Goal: Find specific page/section: Find specific page/section

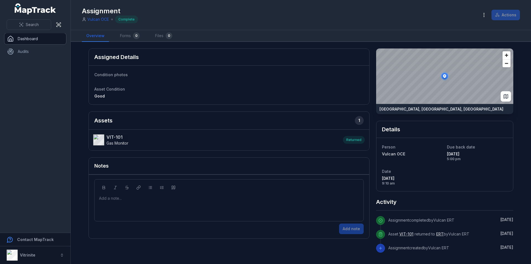
click at [35, 39] on link "Dashboard" at bounding box center [35, 38] width 62 height 11
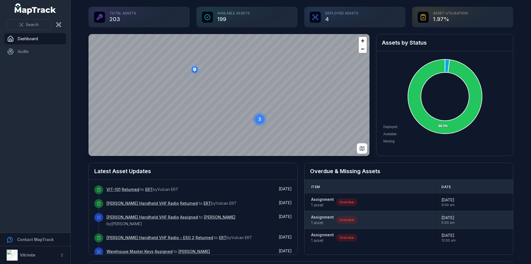
scroll to position [55, 0]
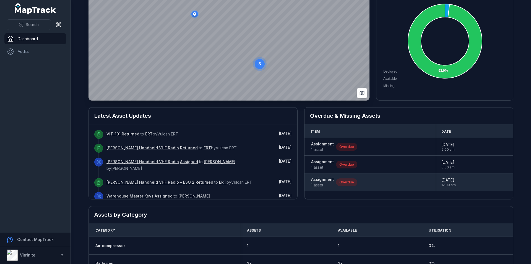
click at [319, 182] on span "1 asset" at bounding box center [322, 185] width 23 height 6
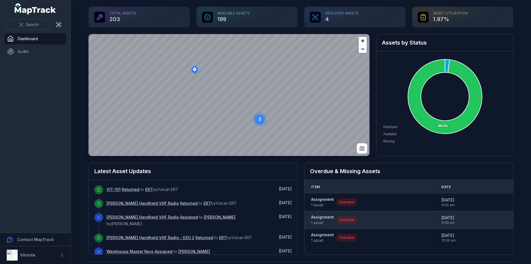
click at [328, 216] on strong "Assignment" at bounding box center [322, 217] width 23 height 6
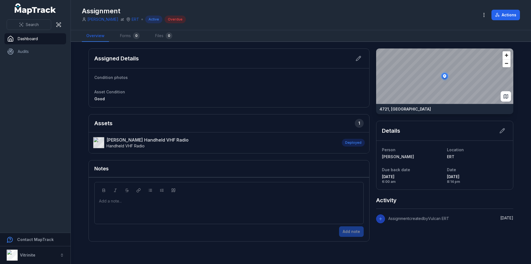
click at [119, 140] on strong "[PERSON_NAME] Handheld VHF Radio" at bounding box center [148, 139] width 82 height 7
